Goal: Book appointment/travel/reservation

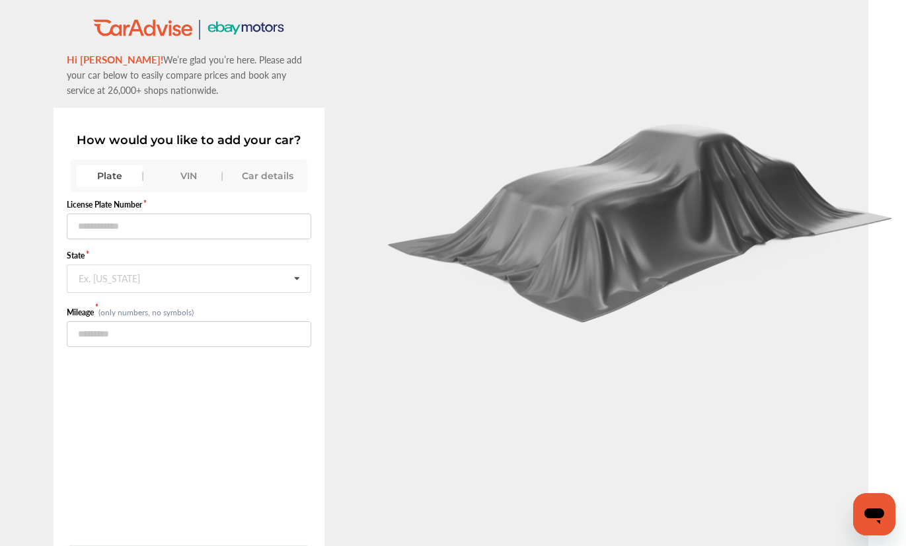
scroll to position [0, 46]
click at [139, 199] on label "License Plate Number" at bounding box center [189, 204] width 244 height 11
click at [130, 207] on label "License Plate Number" at bounding box center [189, 204] width 244 height 11
click at [119, 205] on label "License Plate Number" at bounding box center [189, 204] width 244 height 11
click at [96, 205] on label "License Plate Number" at bounding box center [189, 204] width 244 height 11
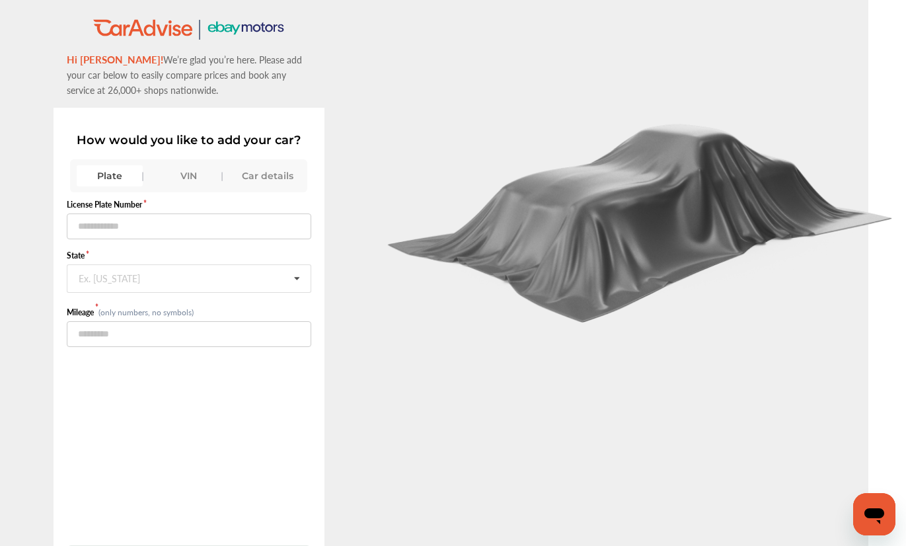
click at [112, 258] on label "State" at bounding box center [189, 255] width 244 height 11
click at [73, 248] on form "License Plate Number State Ex. [US_STATE] [US_STATE] [US_STATE] [US_STATE] [US_…" at bounding box center [189, 273] width 244 height 148
click at [236, 254] on label "State" at bounding box center [189, 255] width 244 height 11
click at [267, 258] on label "State" at bounding box center [189, 255] width 244 height 11
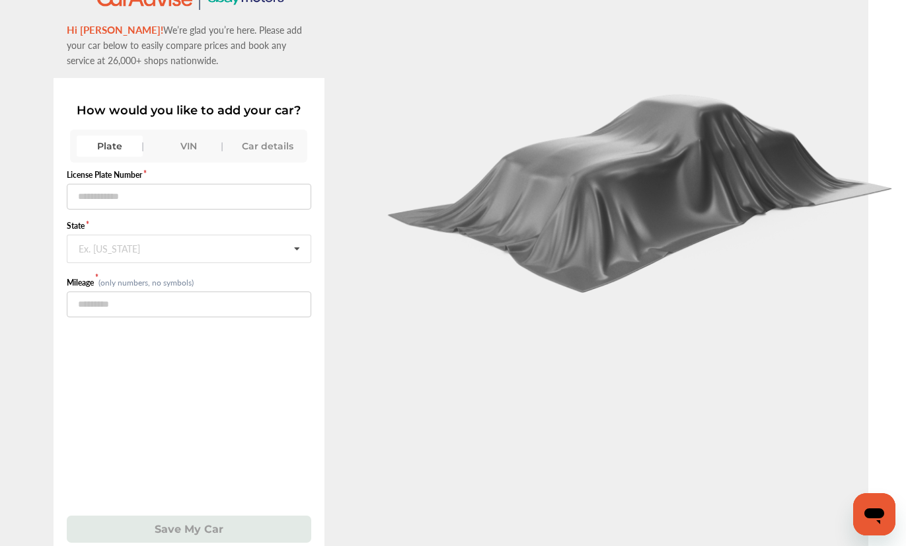
scroll to position [30, 46]
click at [273, 179] on label "License Plate Number" at bounding box center [189, 173] width 244 height 11
click at [278, 168] on div "License Plate Number State Ex. [US_STATE] [US_STATE] [US_STATE] [US_STATE] [US_…" at bounding box center [189, 352] width 244 height 380
click at [151, 180] on label "License Plate Number" at bounding box center [189, 173] width 244 height 11
click at [128, 190] on input "text" at bounding box center [189, 196] width 244 height 26
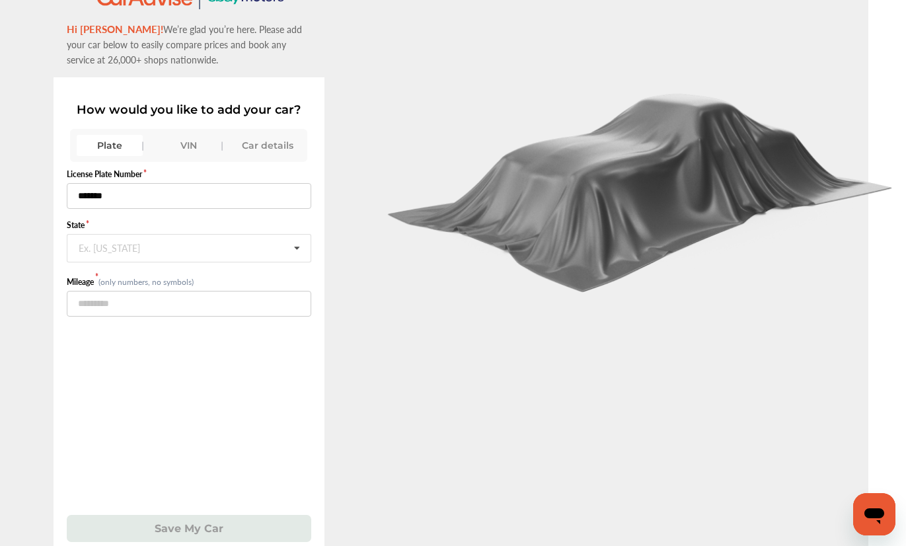
type input "*******"
click at [88, 230] on label "State" at bounding box center [189, 224] width 244 height 11
click at [89, 242] on div "Ex. [US_STATE]" at bounding box center [109, 246] width 61 height 8
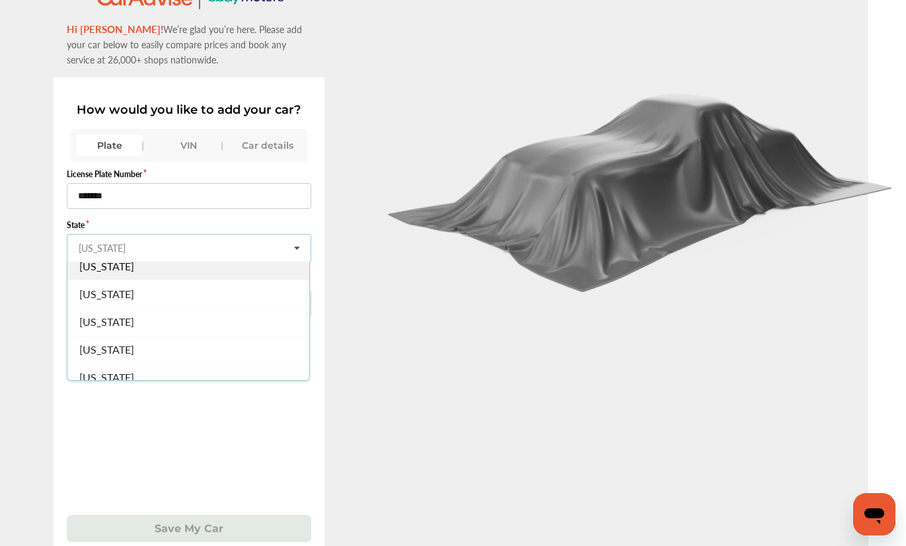
scroll to position [67, 0]
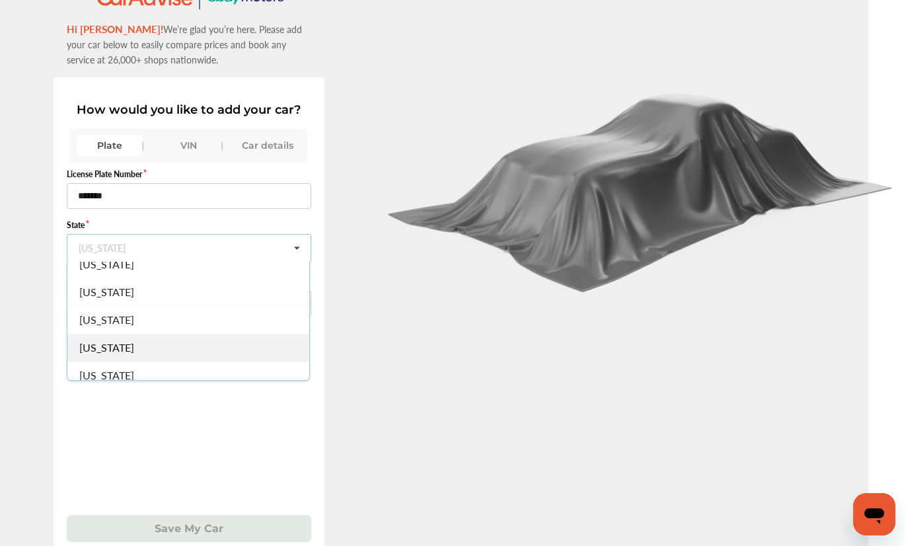
click at [112, 348] on span "[US_STATE]" at bounding box center [106, 347] width 55 height 15
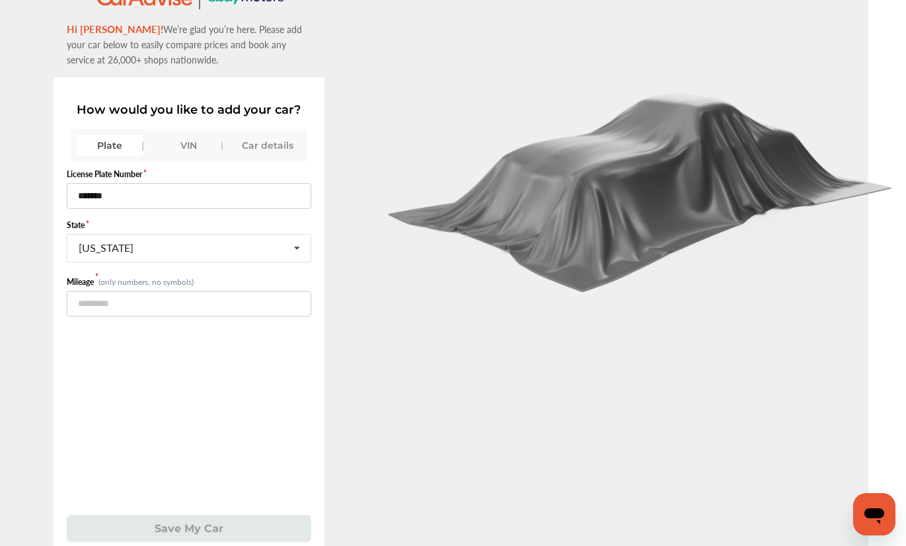
click at [132, 285] on small "(only numbers, no symbols)" at bounding box center [145, 281] width 95 height 11
click at [107, 301] on input "number" at bounding box center [189, 304] width 244 height 26
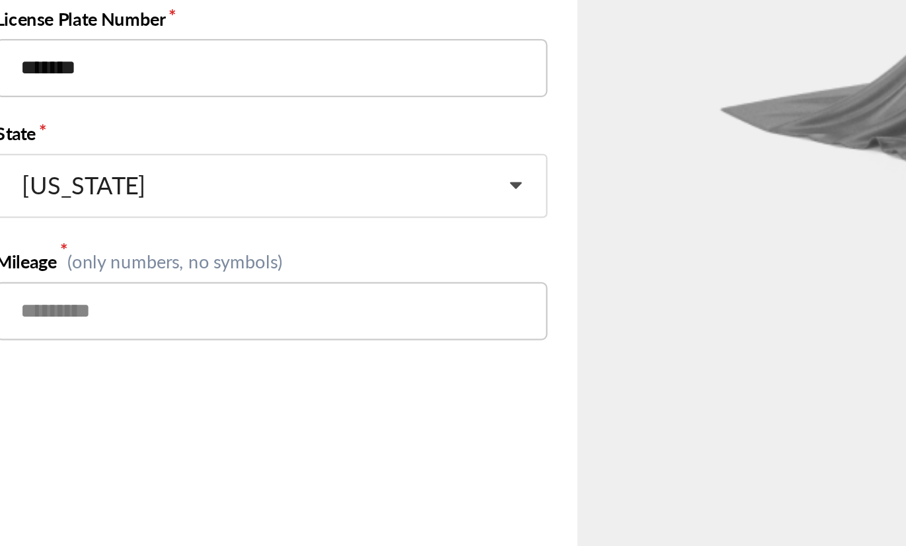
scroll to position [0, 0]
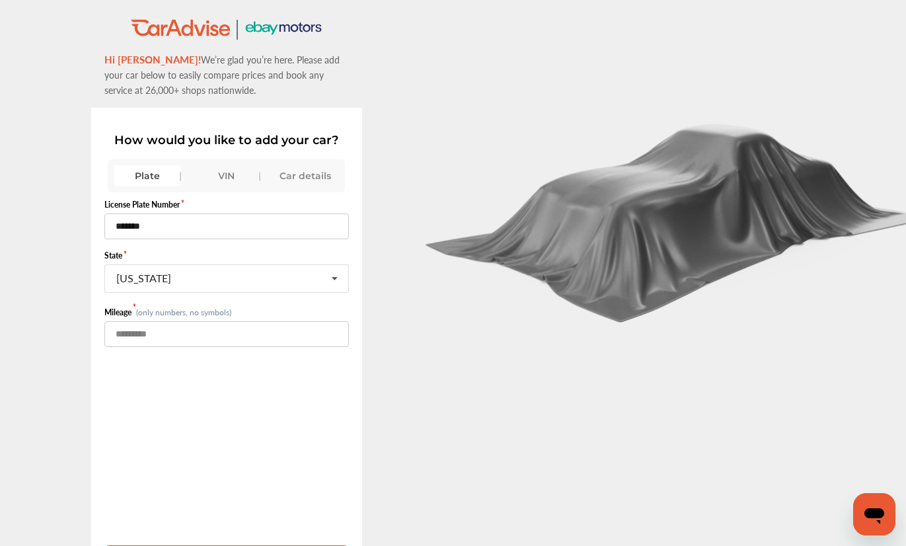
type input "*****"
click at [876, 523] on icon "Open messaging window" at bounding box center [874, 514] width 24 height 24
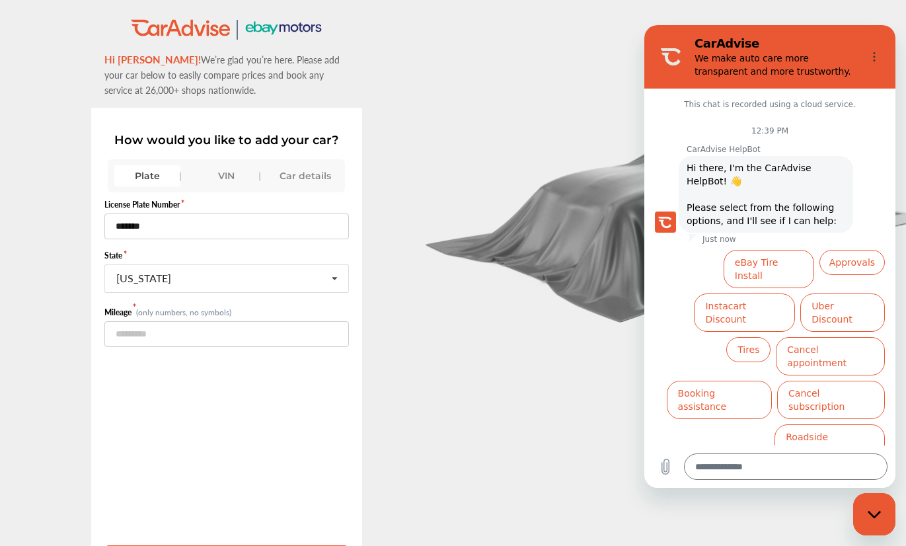
click at [867, 11] on div at bounding box center [679, 313] width 453 height 626
click at [878, 69] on button "Options menu" at bounding box center [874, 57] width 26 height 26
click at [866, 523] on div "Close messaging window" at bounding box center [874, 514] width 40 height 40
type textarea "*"
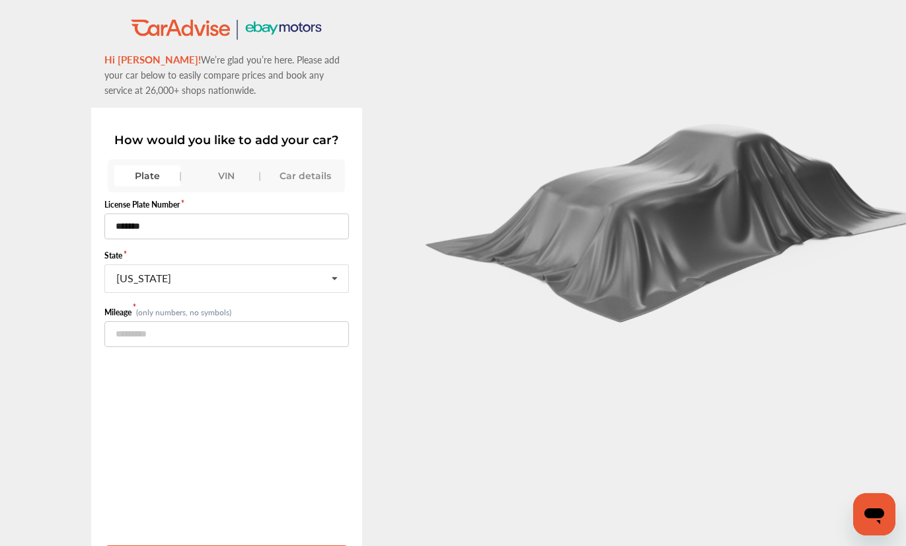
click at [307, 178] on div "Car details" at bounding box center [306, 175] width 66 height 21
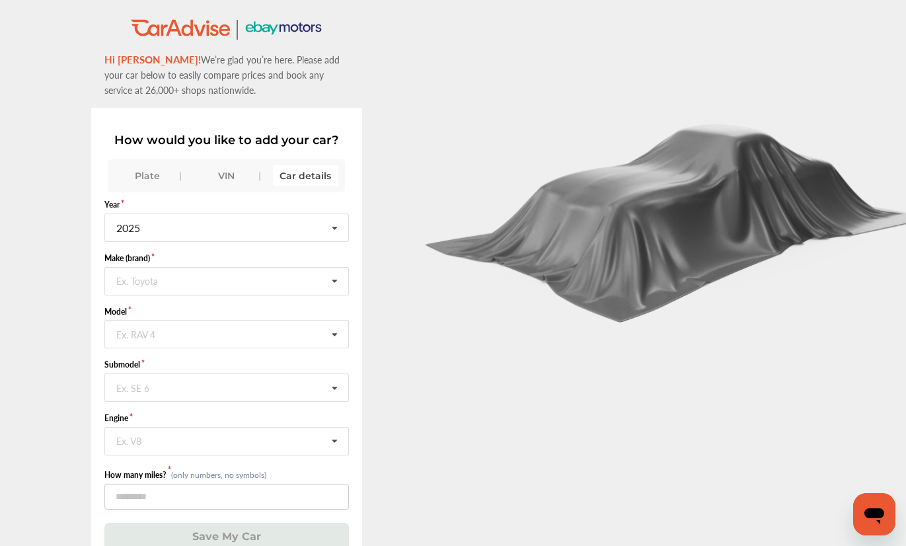
click at [156, 175] on div "Plate" at bounding box center [147, 175] width 66 height 21
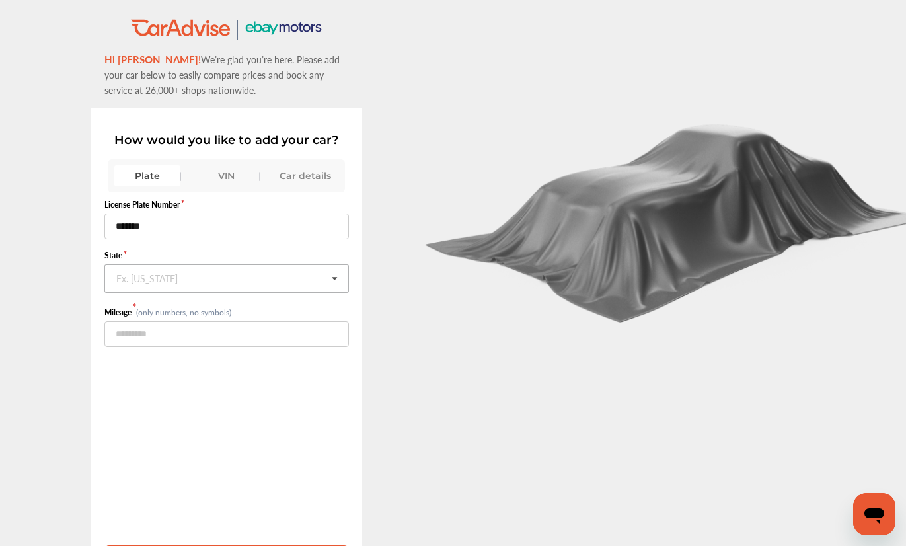
click at [160, 275] on div "Ex. [US_STATE]" at bounding box center [146, 277] width 61 height 8
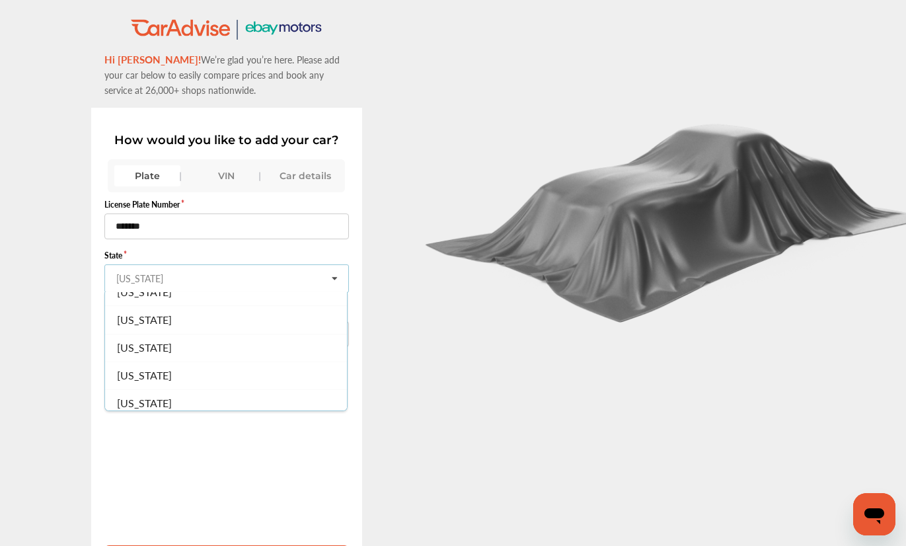
scroll to position [74, 0]
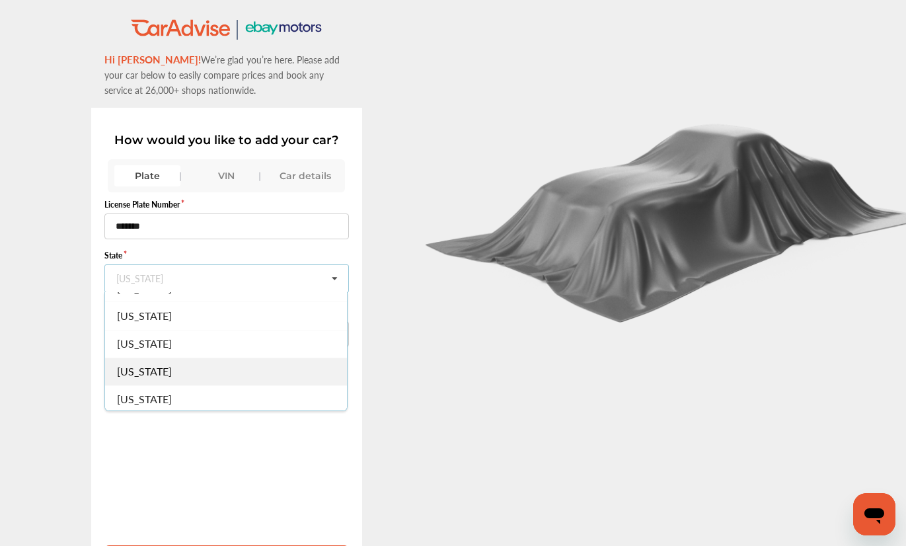
click at [157, 372] on span "[US_STATE]" at bounding box center [144, 370] width 55 height 15
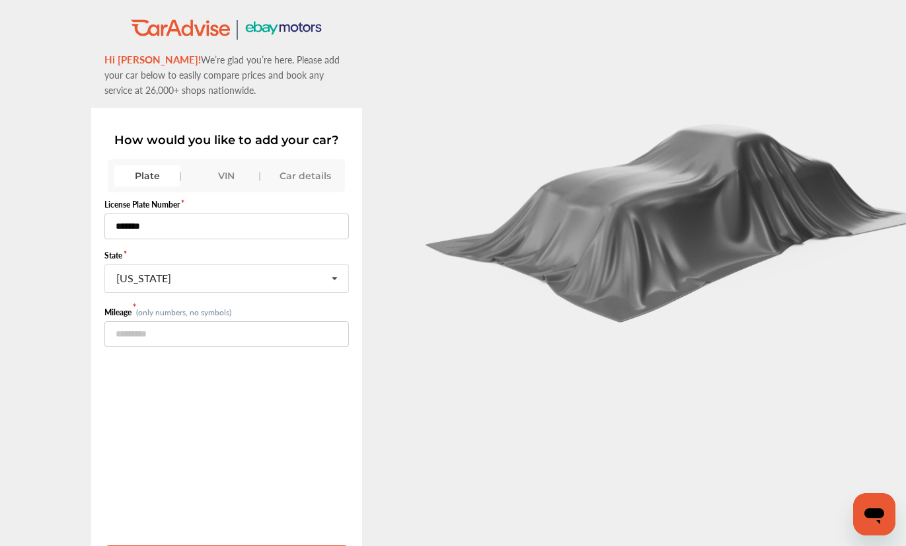
click at [236, 220] on input "*******" at bounding box center [226, 226] width 244 height 26
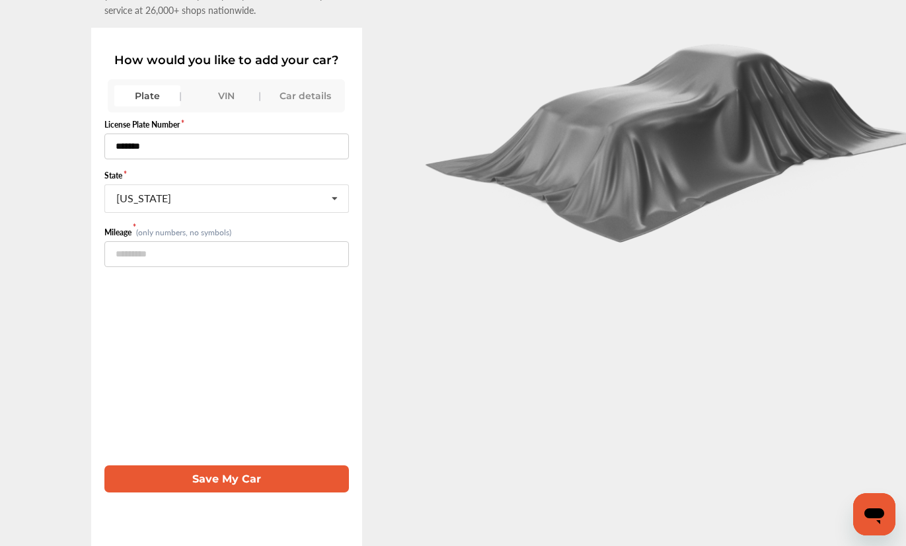
scroll to position [89, 0]
click at [299, 474] on button "Save My Car" at bounding box center [226, 478] width 244 height 27
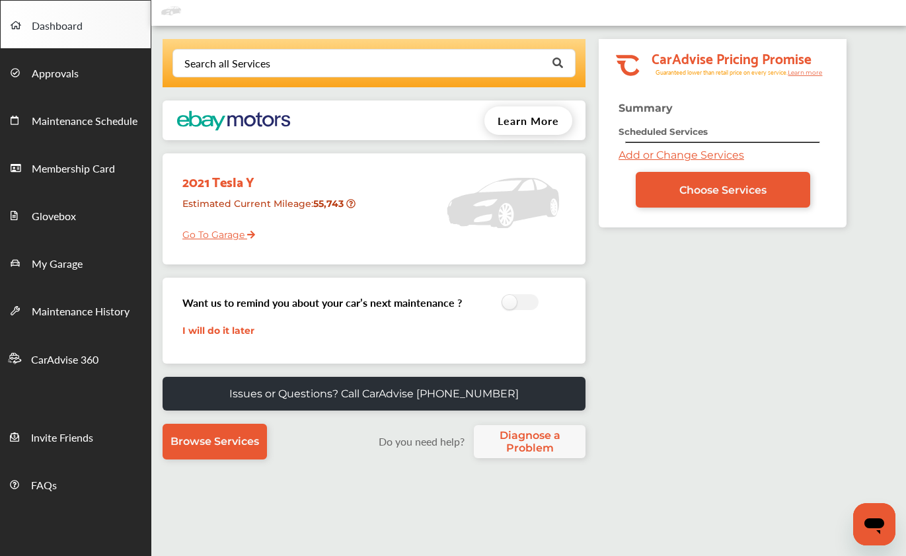
scroll to position [55, 0]
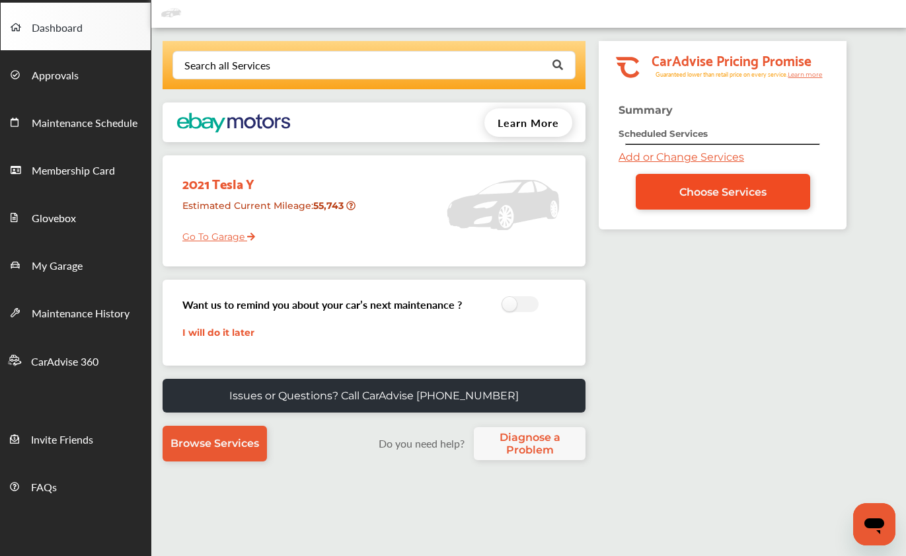
click at [696, 190] on span "Choose Services" at bounding box center [722, 192] width 87 height 13
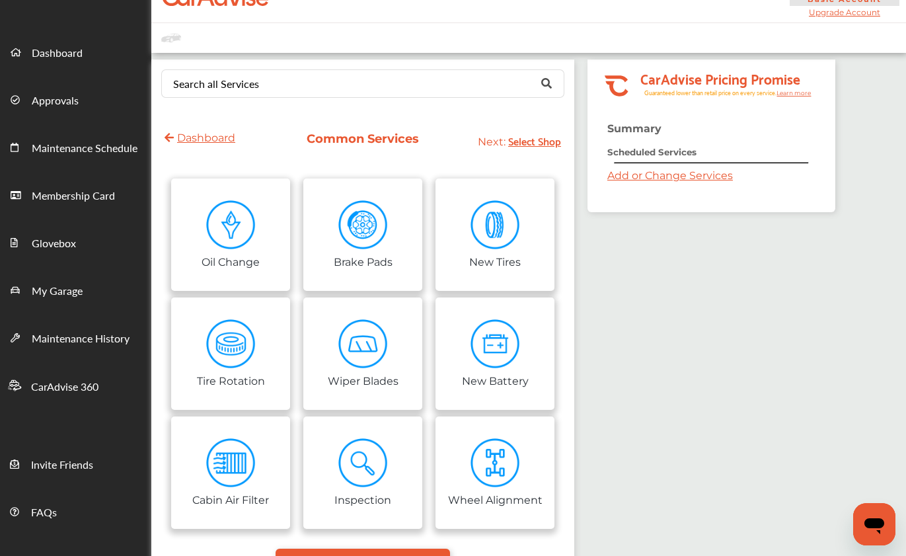
scroll to position [30, 0]
click at [517, 225] on img at bounding box center [495, 225] width 50 height 50
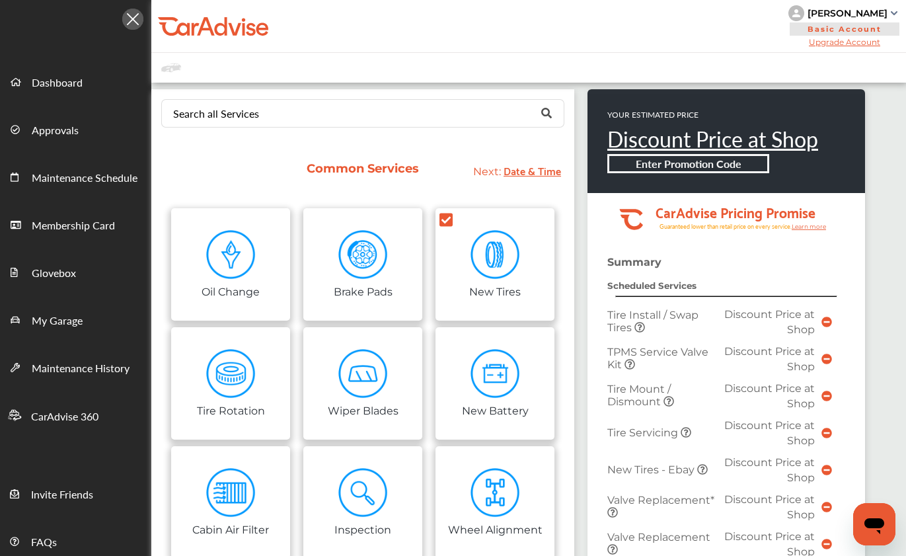
scroll to position [0, 0]
click at [574, 342] on div "Common Services Next: Date & Time Oil Change Tire Rotation Cabin Air Filter Bra…" at bounding box center [362, 396] width 423 height 490
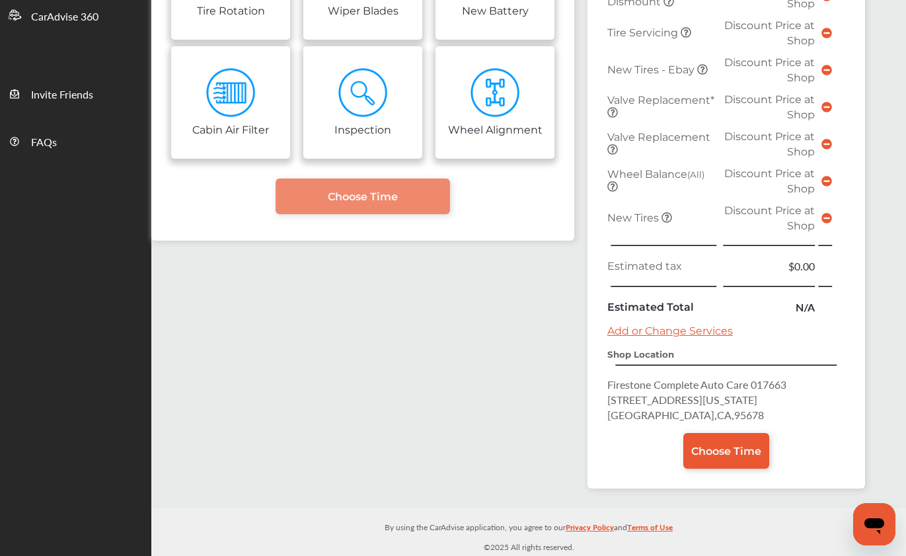
scroll to position [400, 0]
click at [744, 447] on span "Choose Time" at bounding box center [726, 451] width 70 height 13
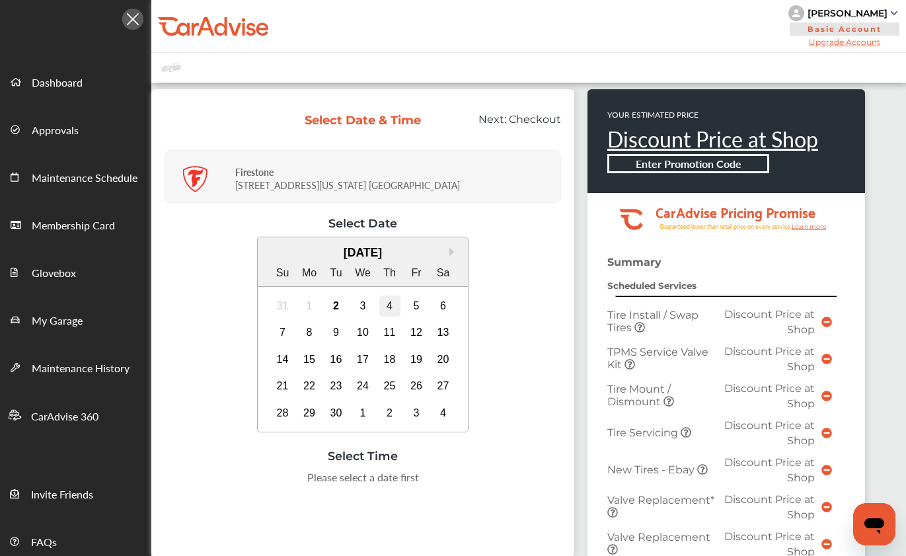
click at [400, 307] on div "4" at bounding box center [389, 305] width 21 height 21
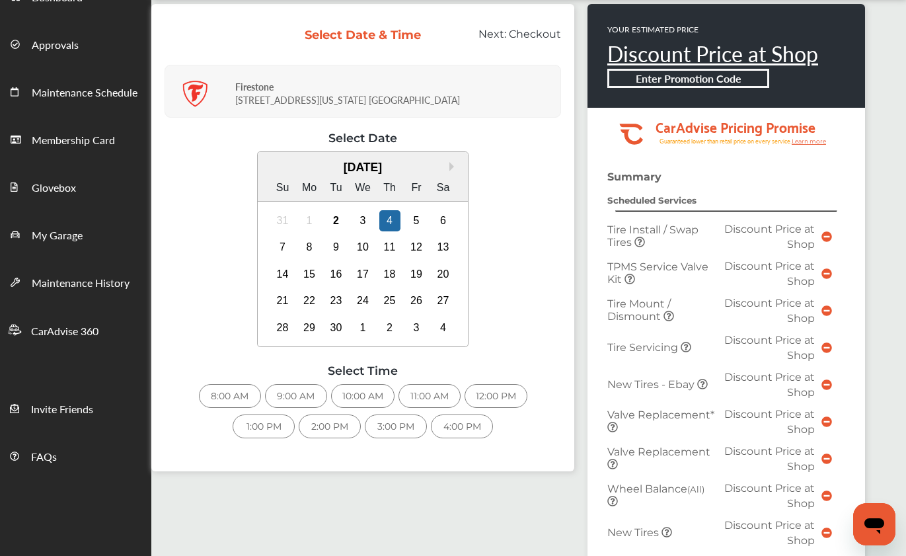
scroll to position [110, 0]
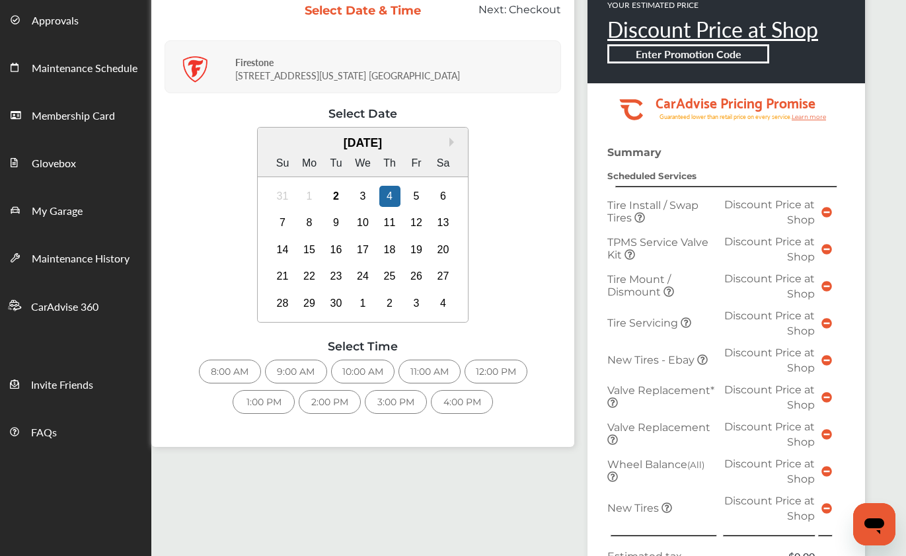
click at [375, 378] on div "10:00 AM" at bounding box center [362, 371] width 63 height 24
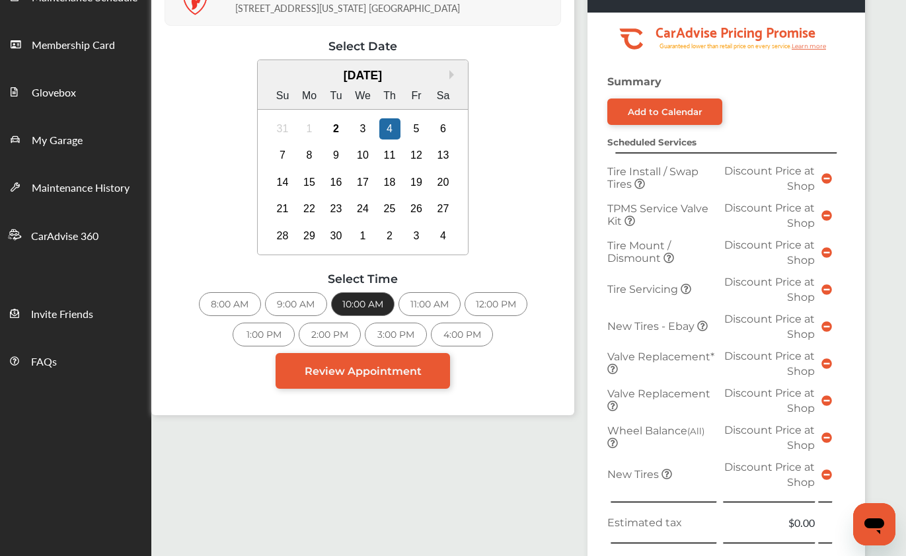
scroll to position [168, 0]
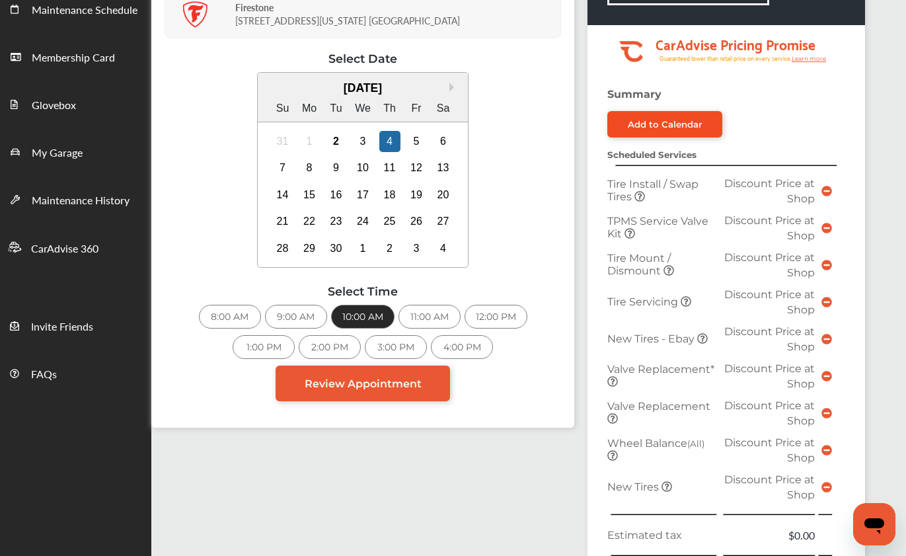
click at [664, 127] on div "Add to Calendar" at bounding box center [665, 124] width 75 height 11
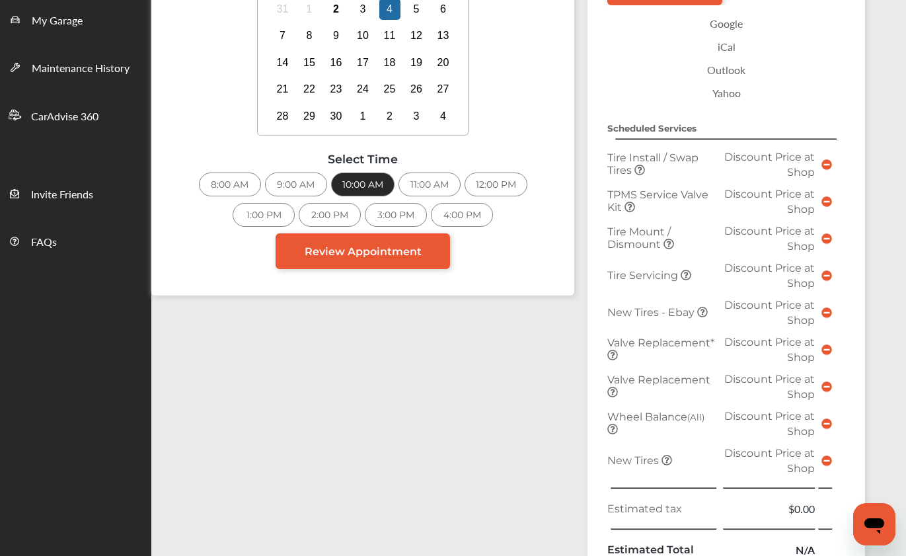
scroll to position [313, 0]
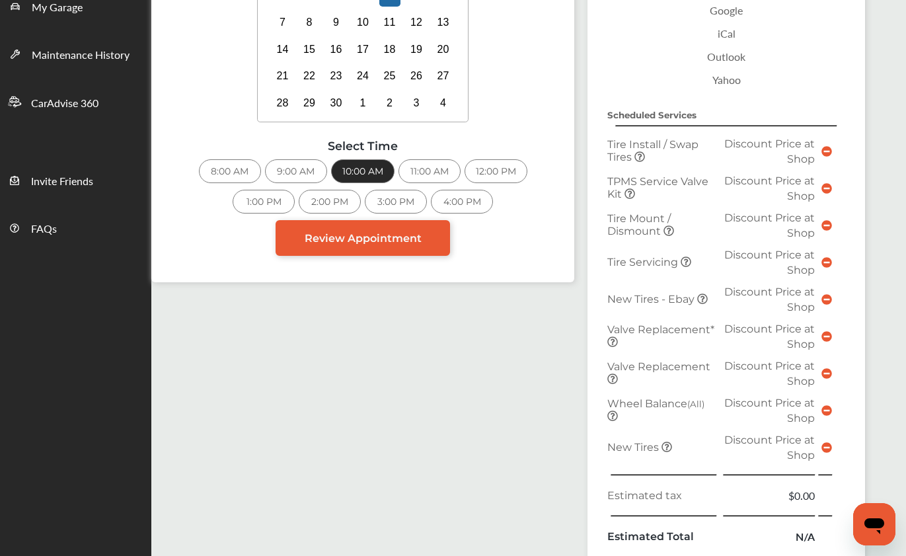
click at [736, 56] on link "Outlook" at bounding box center [726, 56] width 225 height 23
click at [528, 402] on div "Select Date & Time Next: Checkout Firestone [STREET_ADDRESS][US_STATE] Select D…" at bounding box center [508, 300] width 714 height 1048
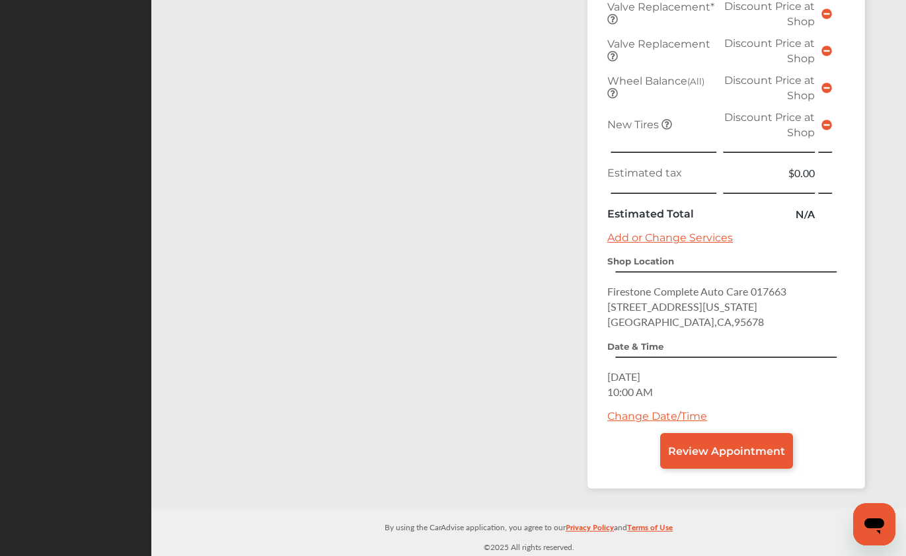
scroll to position [636, 0]
click at [722, 453] on span "Review Appointment" at bounding box center [726, 451] width 117 height 13
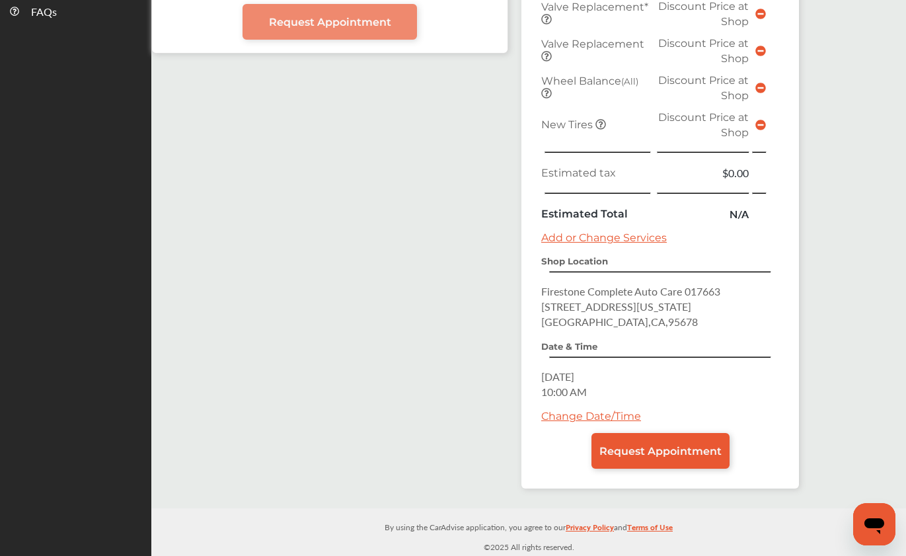
scroll to position [530, 0]
click at [715, 451] on span "Request Appointment" at bounding box center [660, 451] width 122 height 13
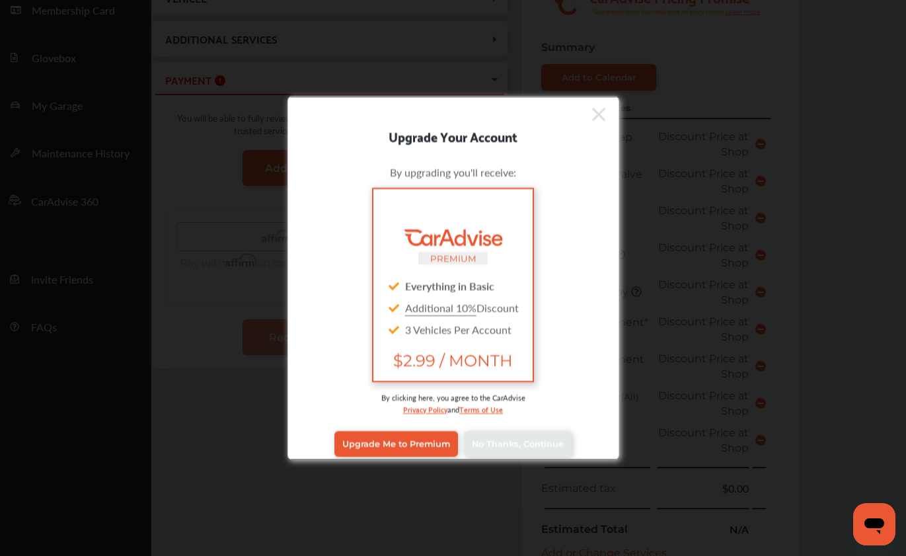
scroll to position [177, 0]
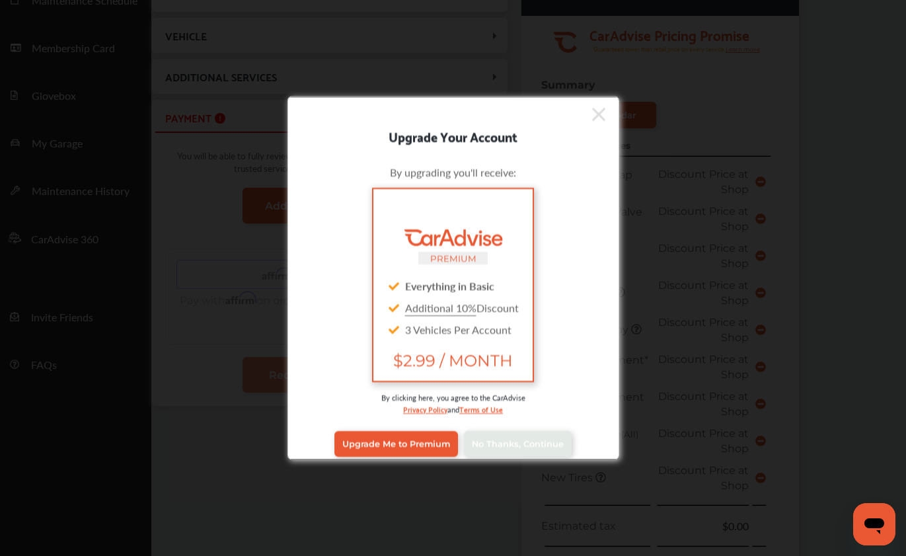
click at [254, 98] on div "Upgrade Your Account By upgrading you'll receive: PREMIUM Everything in Basic A…" at bounding box center [453, 278] width 906 height 556
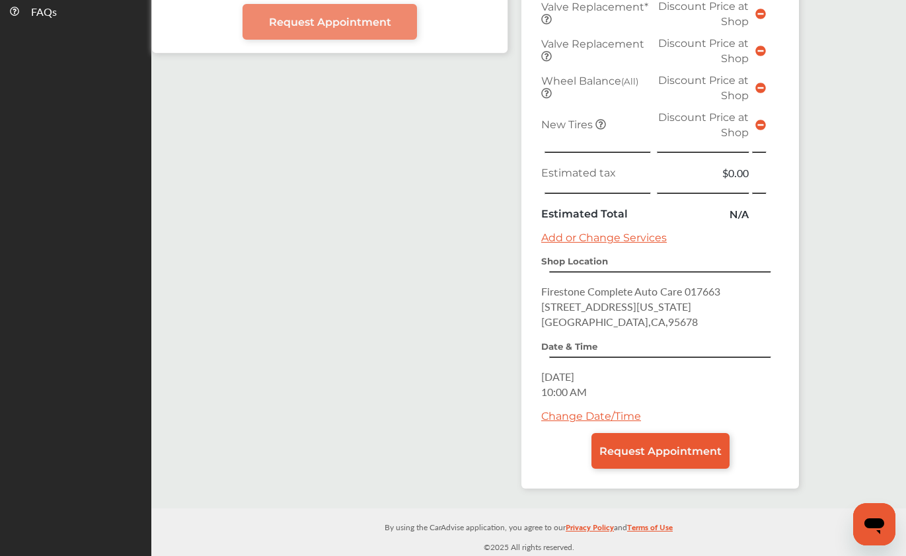
scroll to position [530, 0]
click at [685, 456] on span "Request Appointment" at bounding box center [660, 451] width 122 height 13
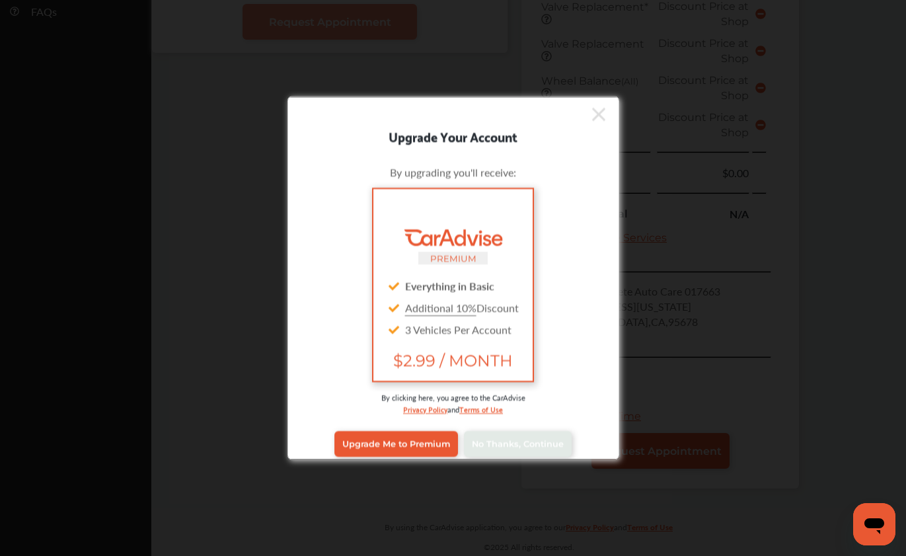
click at [685, 459] on div "Upgrade Your Account By upgrading you'll receive: PREMIUM Everything in Basic A…" at bounding box center [453, 278] width 906 height 556
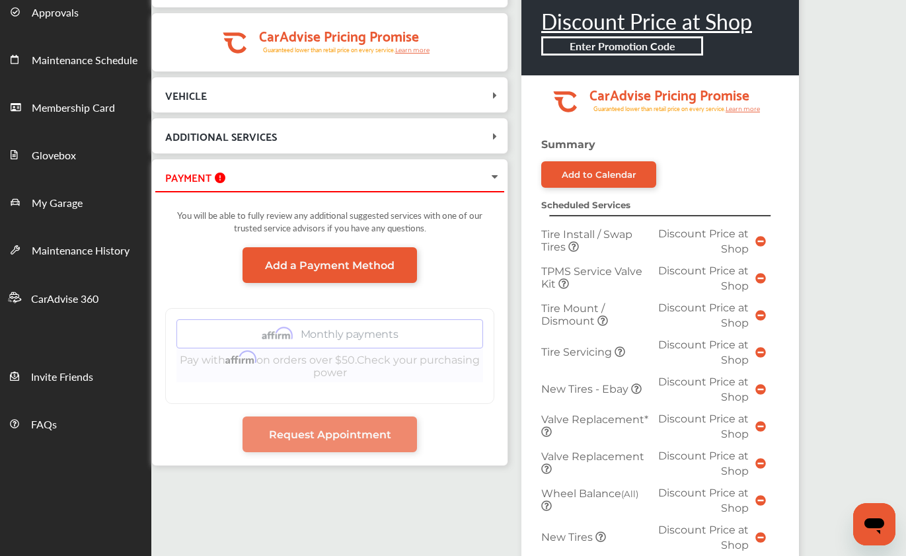
scroll to position [106, 0]
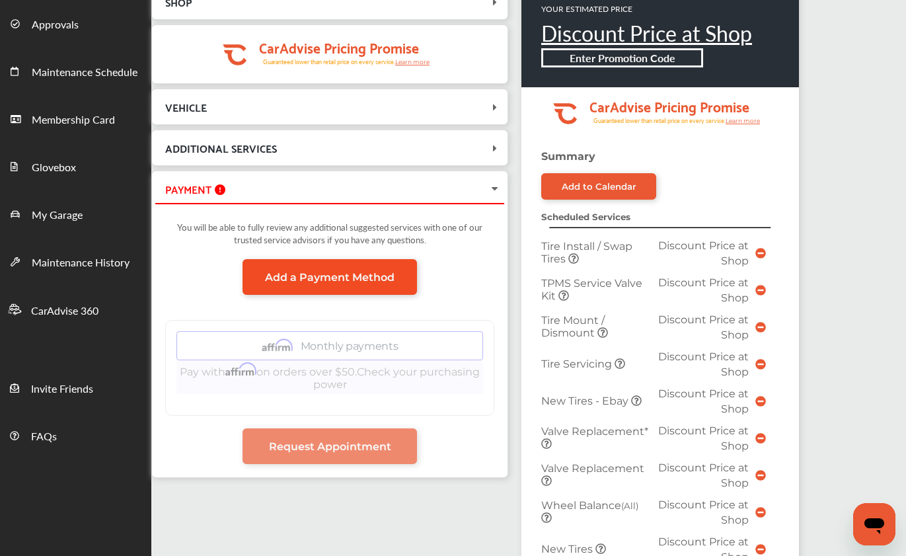
click at [379, 277] on span "Add a Payment Method" at bounding box center [330, 277] width 130 height 13
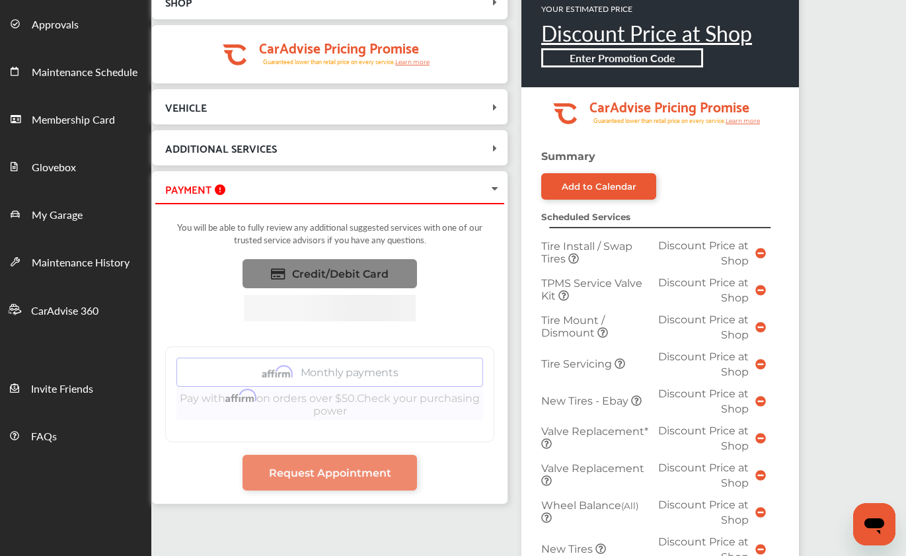
click at [384, 273] on span "Credit/Debit Card" at bounding box center [340, 274] width 96 height 13
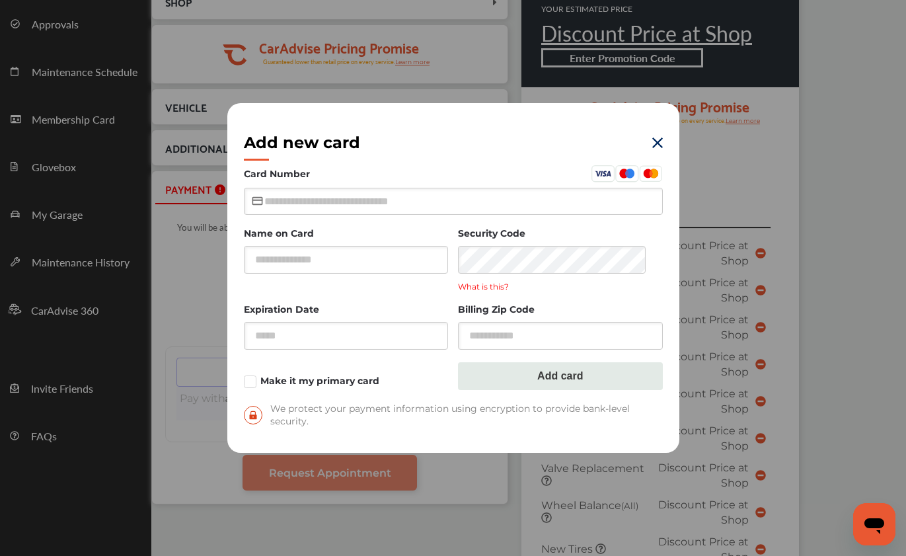
click at [313, 237] on label "Name on Card" at bounding box center [346, 234] width 205 height 13
click at [313, 249] on input "text" at bounding box center [346, 259] width 205 height 27
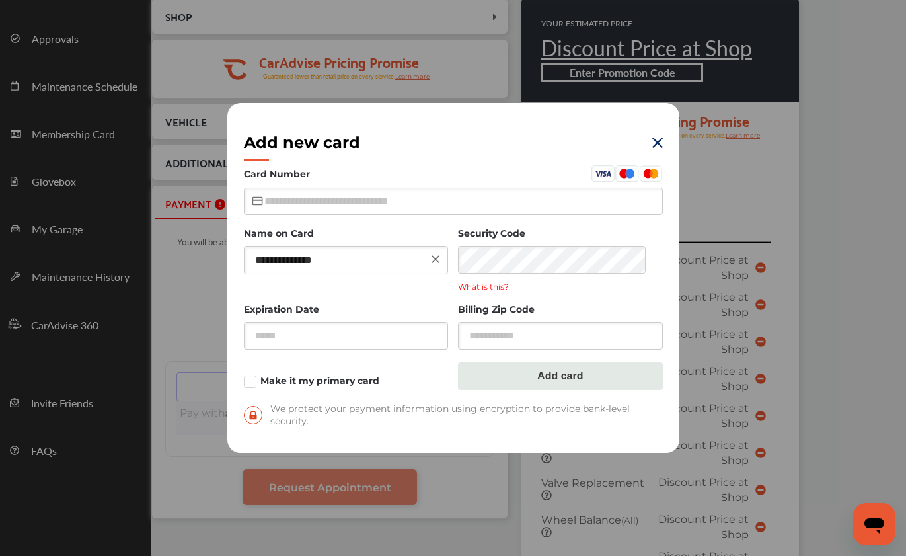
type input "**********"
click at [320, 200] on input "text" at bounding box center [453, 201] width 419 height 27
type input "**********"
click at [301, 328] on input "text" at bounding box center [346, 335] width 205 height 27
type input "*****"
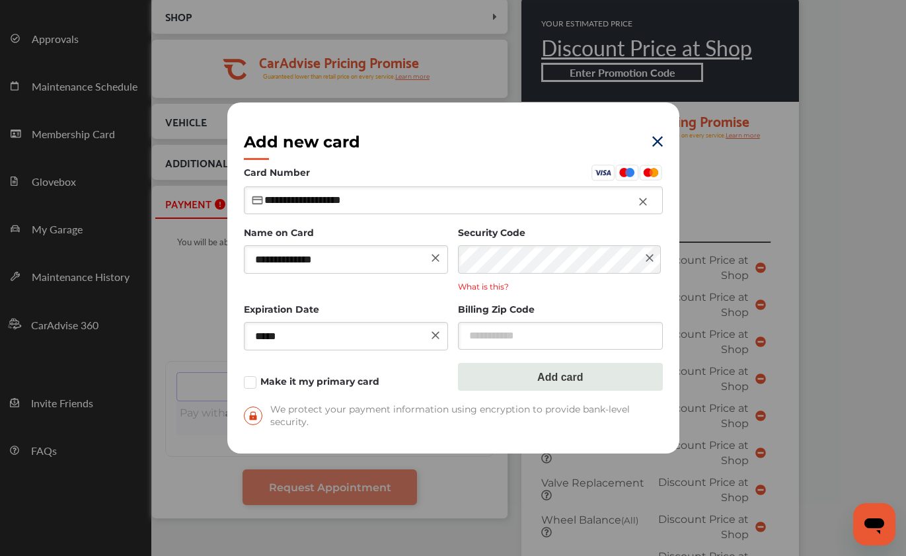
click at [457, 336] on div "Expiration Date ***** Billing Zip Code" at bounding box center [453, 320] width 419 height 59
click at [568, 377] on button "Add card" at bounding box center [560, 377] width 205 height 28
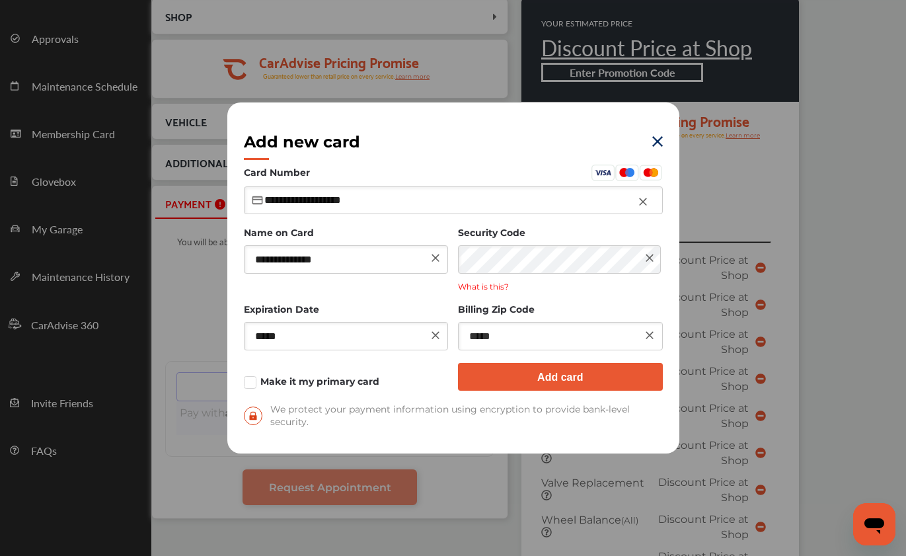
type input "*****"
click at [595, 374] on button "Add card" at bounding box center [560, 377] width 205 height 28
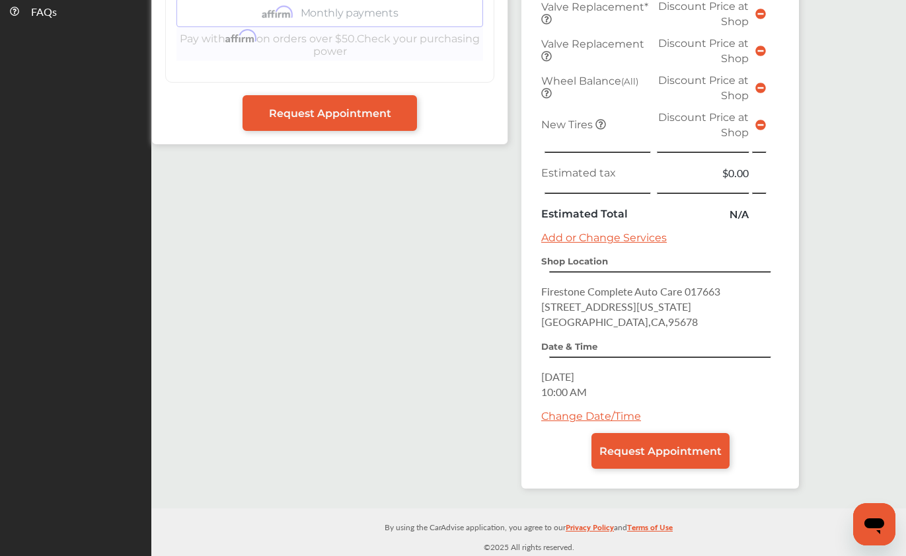
scroll to position [530, 0]
click at [697, 453] on span "Request Appointment" at bounding box center [660, 451] width 122 height 13
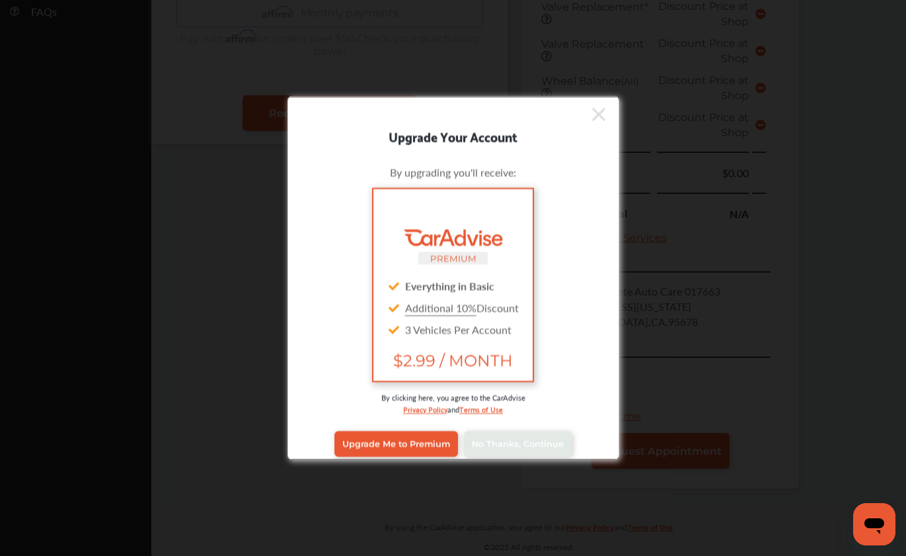
click at [707, 435] on div "Upgrade Your Account By upgrading you'll receive: PREMIUM Everything in Basic A…" at bounding box center [453, 278] width 906 height 556
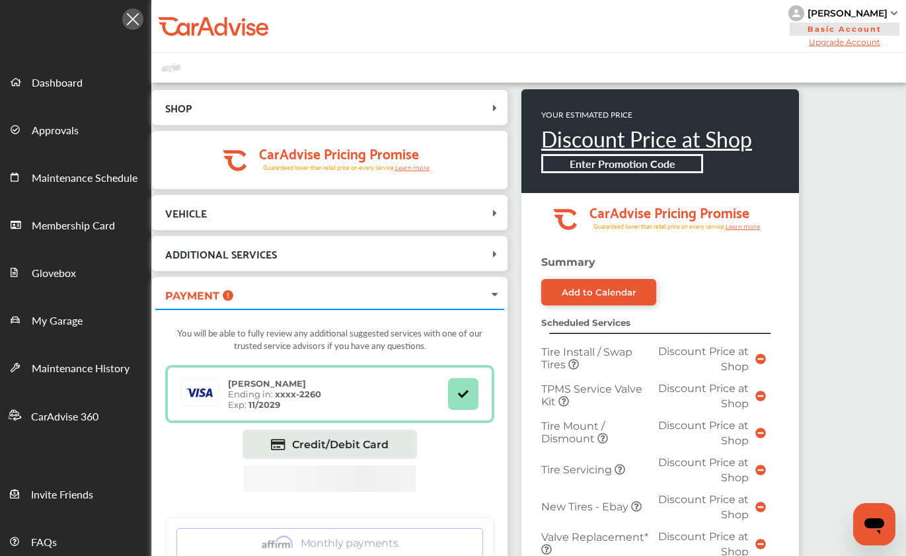
scroll to position [0, 0]
